Goal: Task Accomplishment & Management: Complete application form

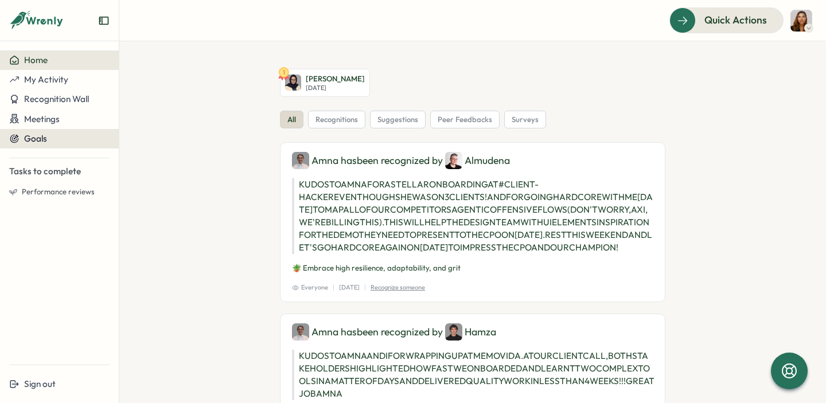
click at [59, 139] on div "Goals" at bounding box center [59, 139] width 100 height 10
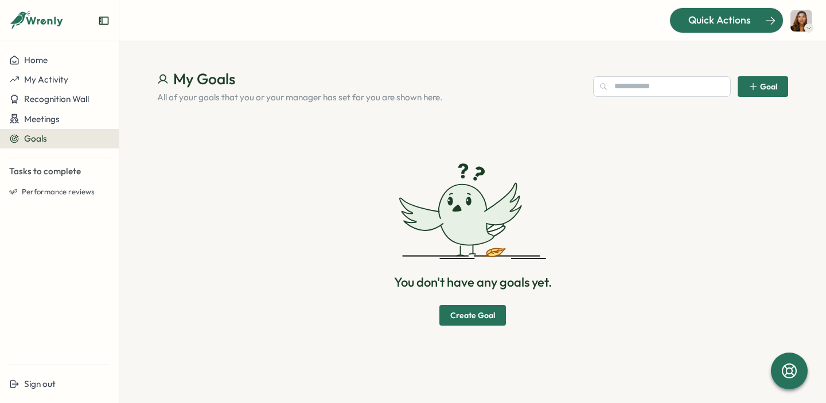
click at [733, 27] on span "Quick Actions" at bounding box center [720, 20] width 63 height 15
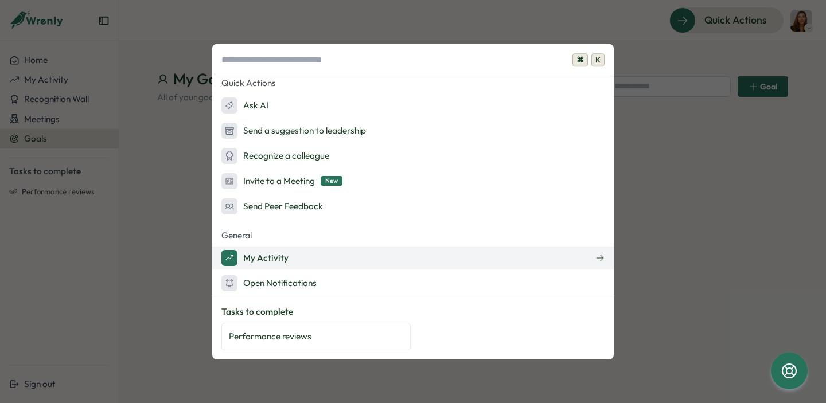
scroll to position [10, 0]
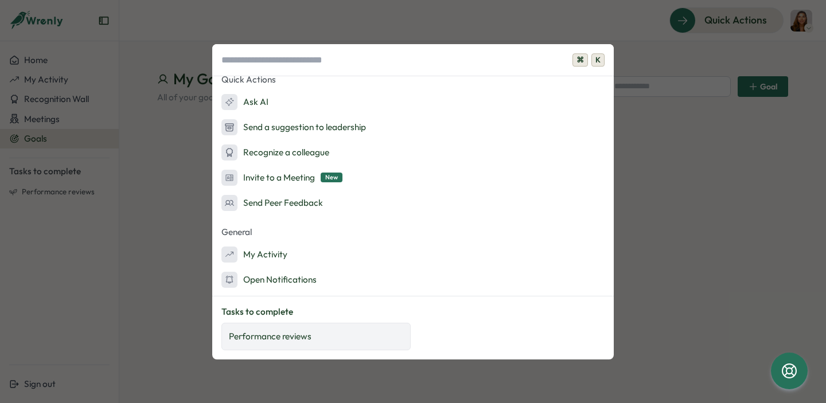
click at [304, 329] on div "Performance reviews" at bounding box center [316, 337] width 189 height 28
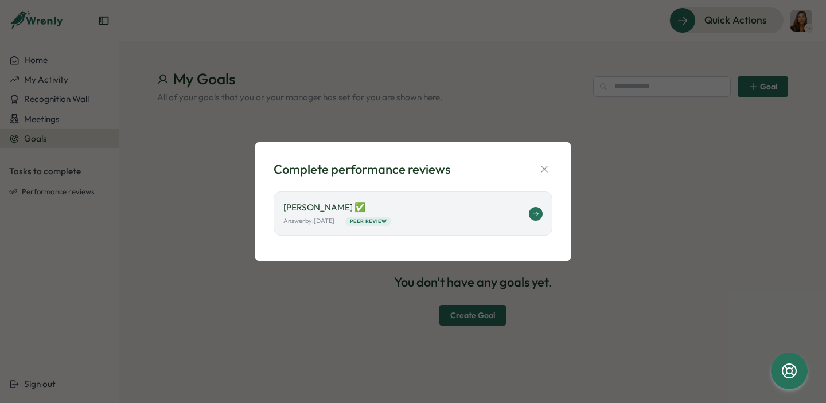
click at [448, 202] on p "[PERSON_NAME] ✅" at bounding box center [407, 207] width 246 height 13
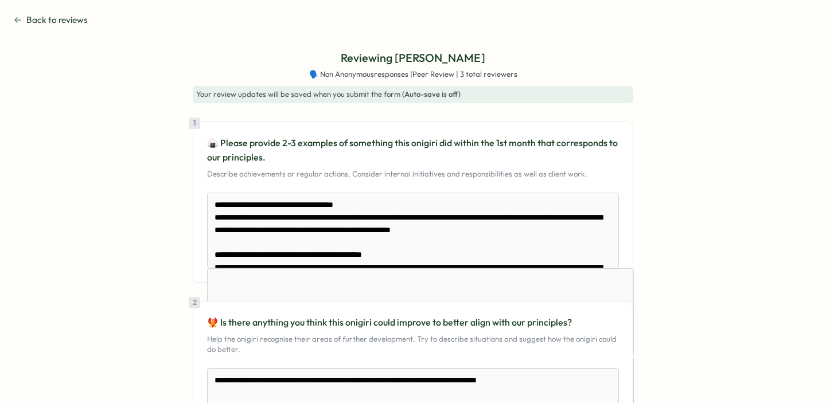
scroll to position [995, 0]
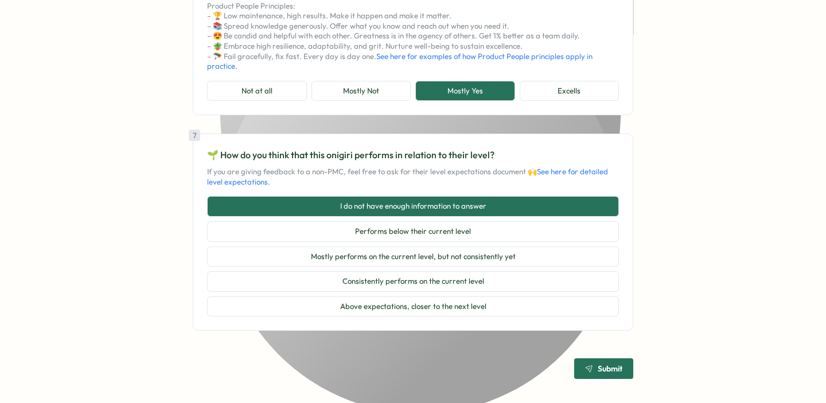
click at [593, 379] on span "Submit" at bounding box center [603, 369] width 37 height 20
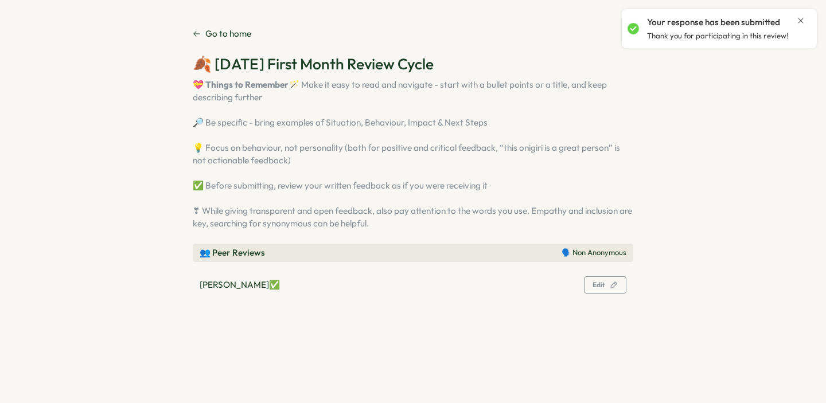
click at [802, 19] on icon "Close notification" at bounding box center [801, 20] width 9 height 9
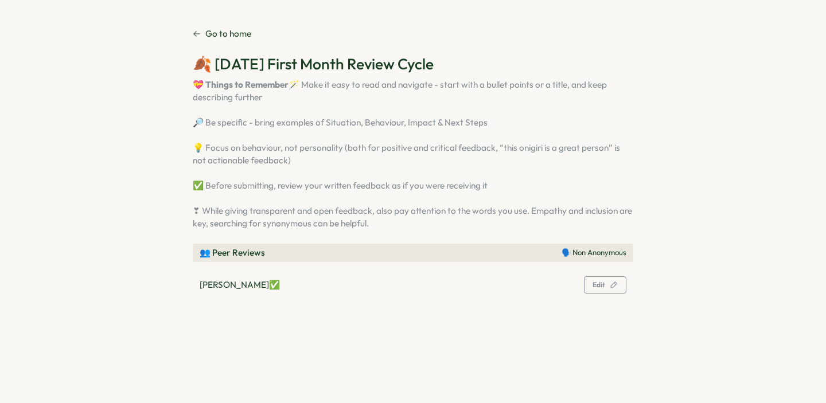
click at [201, 29] on link "Go to home" at bounding box center [222, 34] width 59 height 13
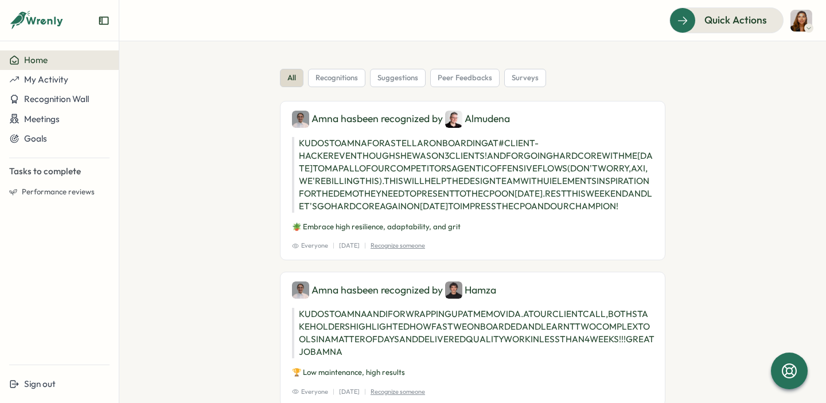
click at [797, 22] on img at bounding box center [802, 21] width 22 height 22
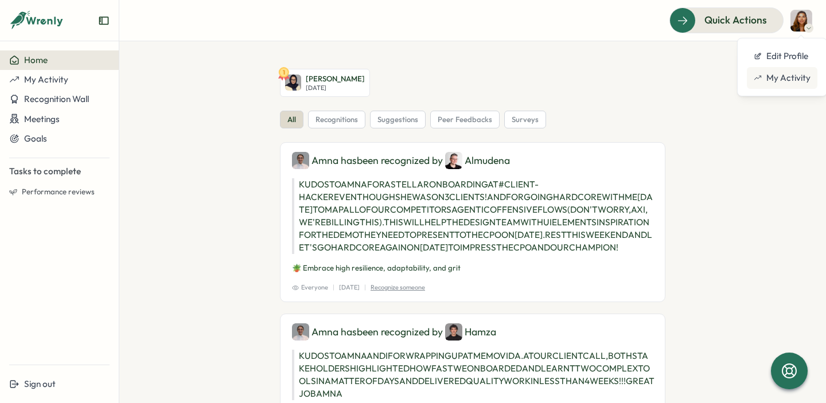
click at [782, 81] on div "My Activity" at bounding box center [782, 78] width 57 height 13
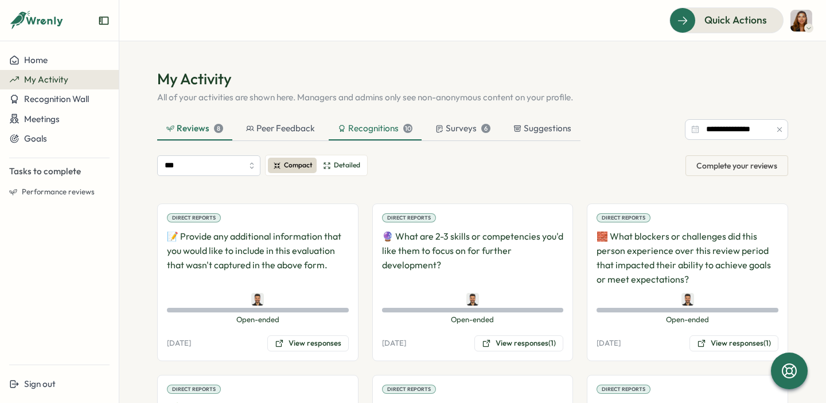
click at [381, 127] on div "Recognitions 10" at bounding box center [375, 128] width 75 height 13
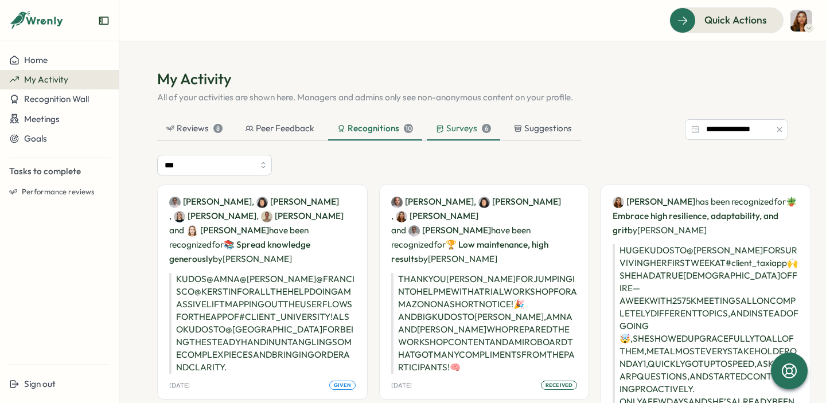
click at [464, 130] on div "Surveys 6" at bounding box center [463, 128] width 55 height 13
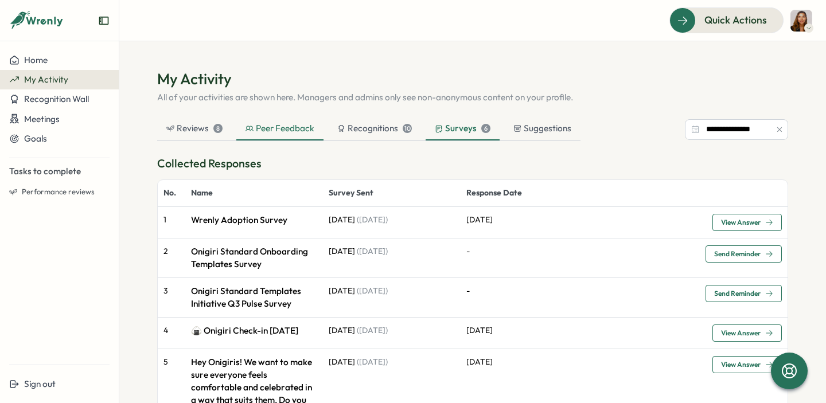
click at [259, 127] on div "Peer Feedback" at bounding box center [280, 128] width 69 height 13
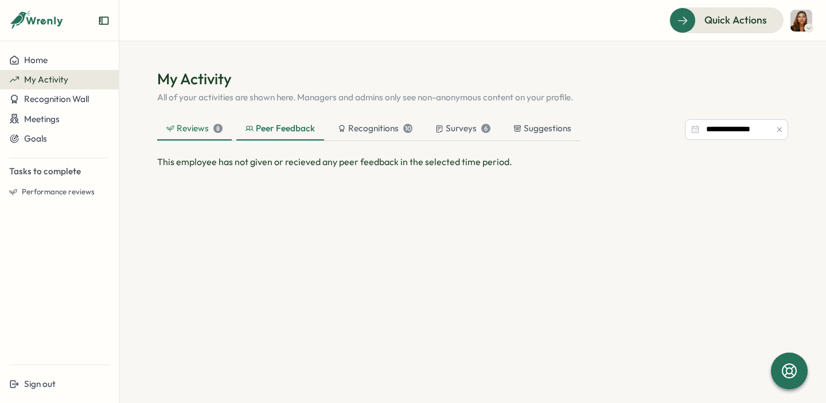
click at [196, 130] on div "Reviews 8" at bounding box center [194, 128] width 56 height 13
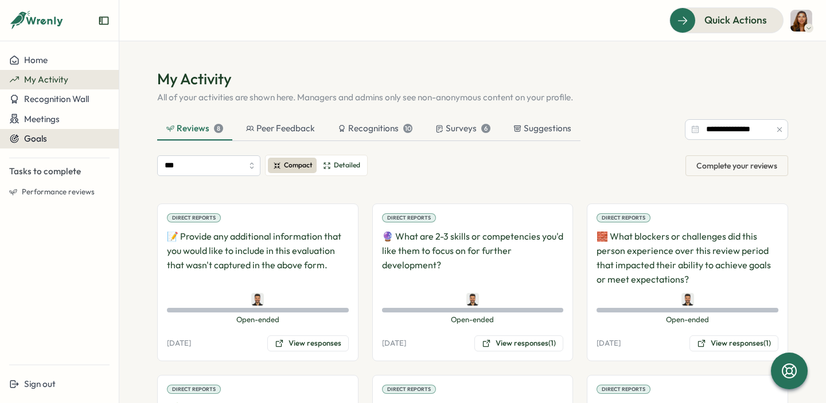
click at [38, 145] on button "Goals" at bounding box center [59, 139] width 119 height 20
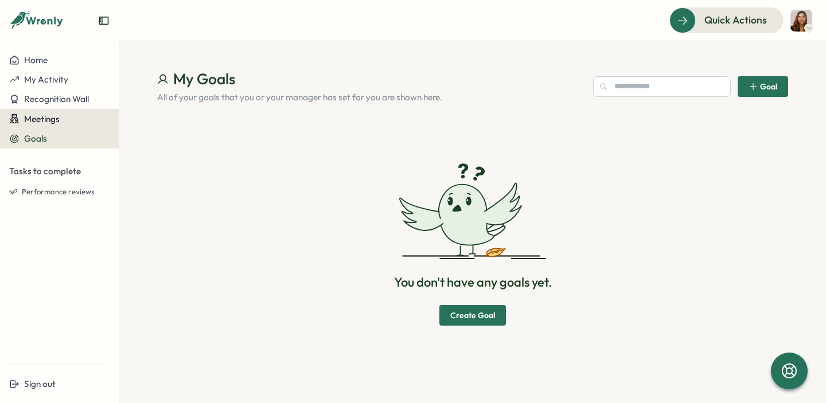
click at [42, 116] on span "Meetings" at bounding box center [42, 119] width 36 height 11
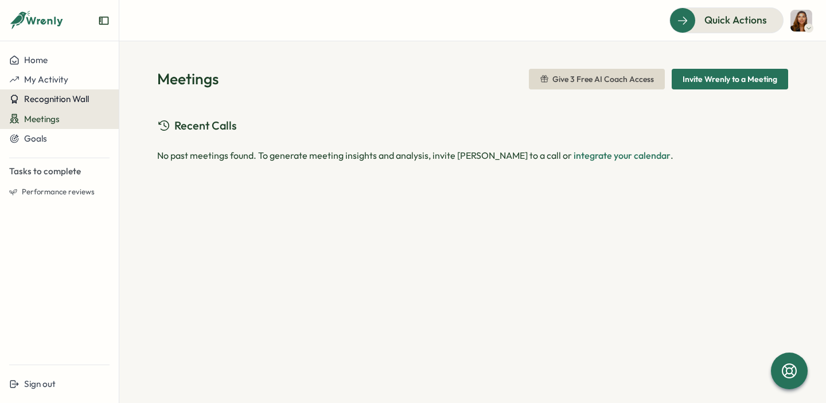
click at [59, 95] on span "Recognition Wall" at bounding box center [56, 99] width 65 height 11
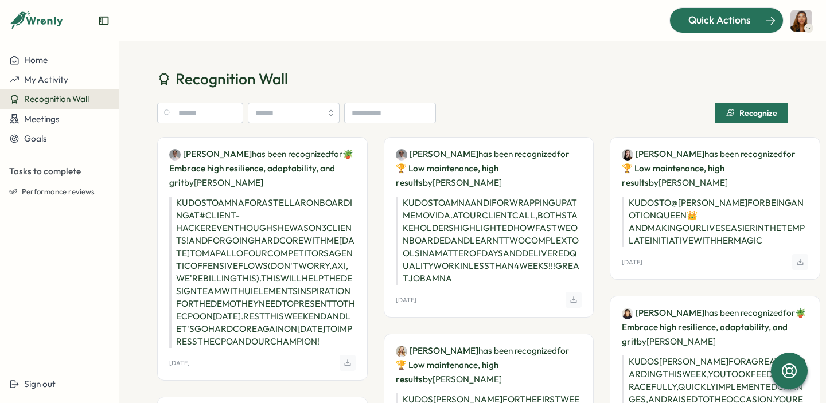
click at [722, 22] on span "Quick Actions" at bounding box center [720, 20] width 63 height 15
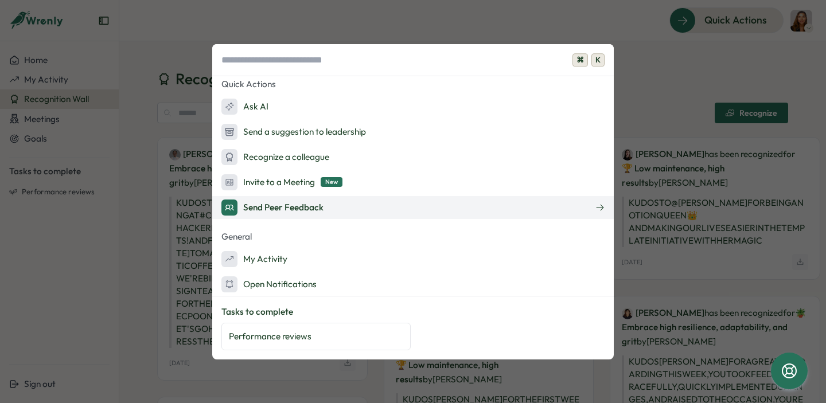
scroll to position [10, 0]
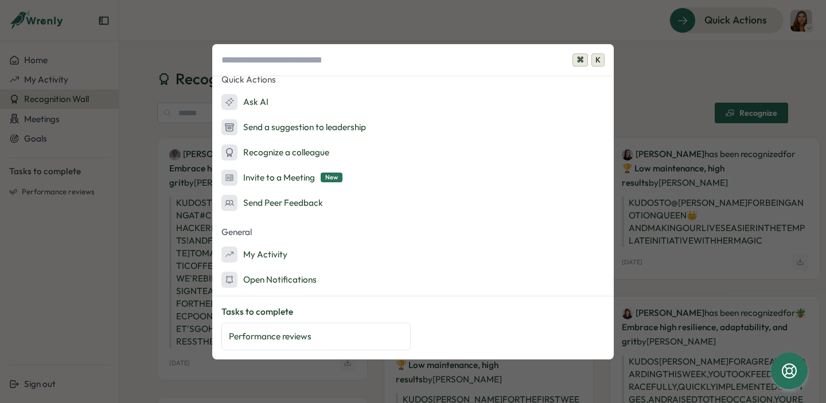
click at [142, 226] on div "⌘ K Quick Actions Ask AI Send a suggestion to leadership Recognize a colleague …" at bounding box center [413, 201] width 826 height 403
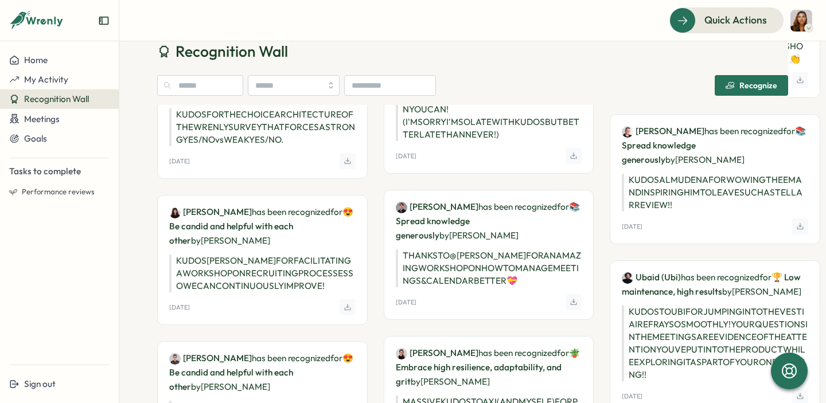
scroll to position [0, 0]
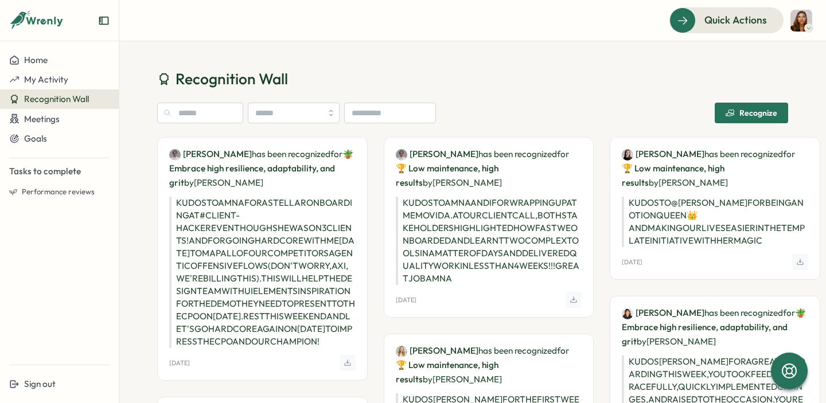
click at [740, 110] on div "Recognize" at bounding box center [752, 112] width 52 height 9
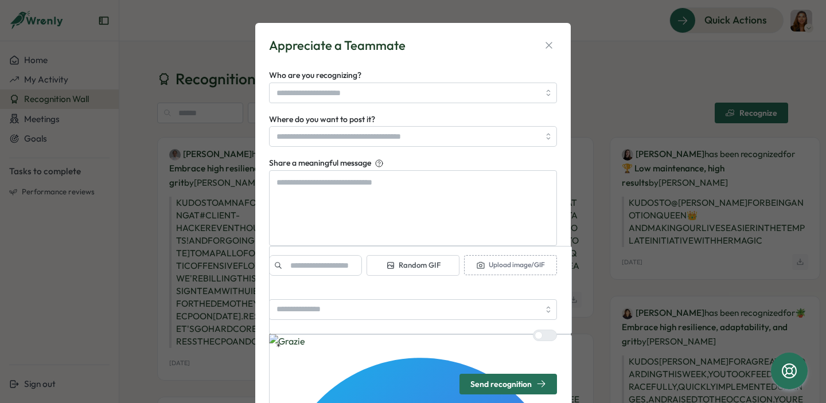
type textarea "*"
